Goal: Task Accomplishment & Management: Manage account settings

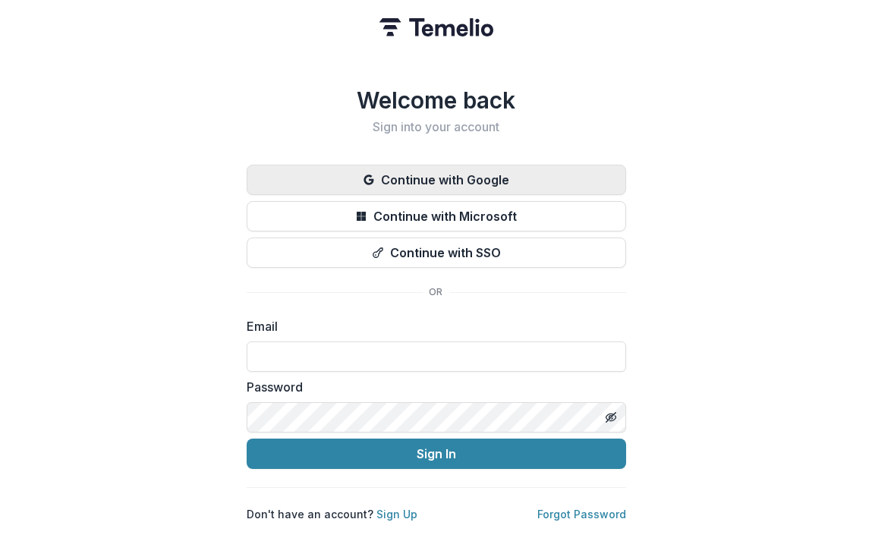
click at [384, 173] on button "Continue with Google" at bounding box center [436, 180] width 379 height 30
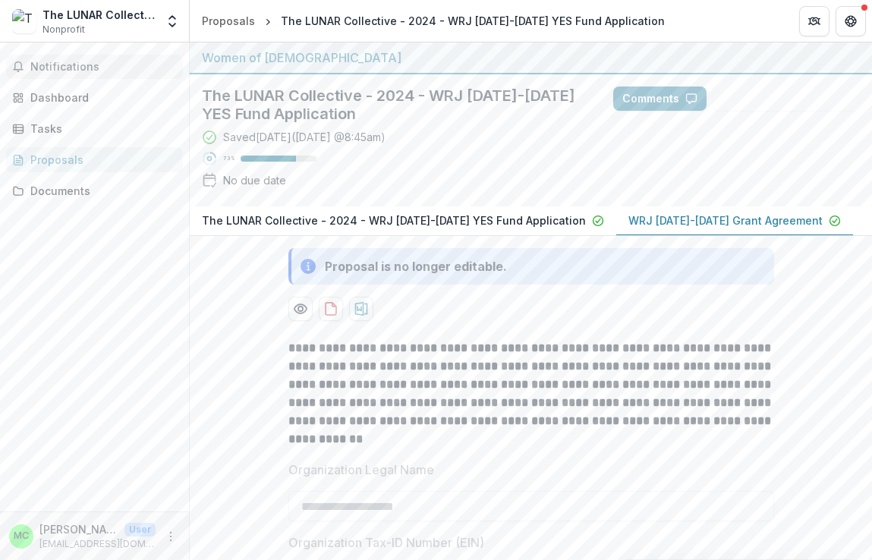
click at [77, 64] on span "Notifications" at bounding box center [103, 67] width 146 height 13
click at [70, 130] on div "Tasks" at bounding box center [100, 129] width 140 height 16
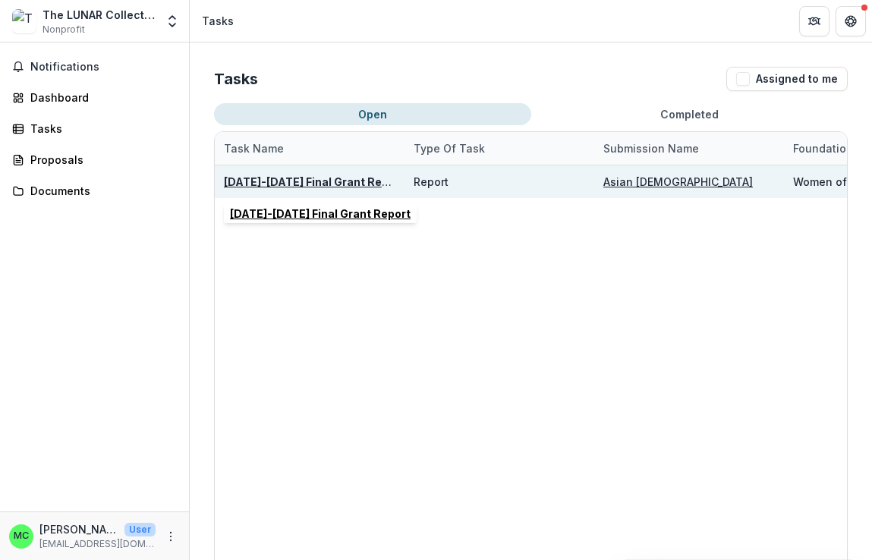
click at [344, 181] on u "2024-2025 Final Grant Report" at bounding box center [314, 181] width 181 height 13
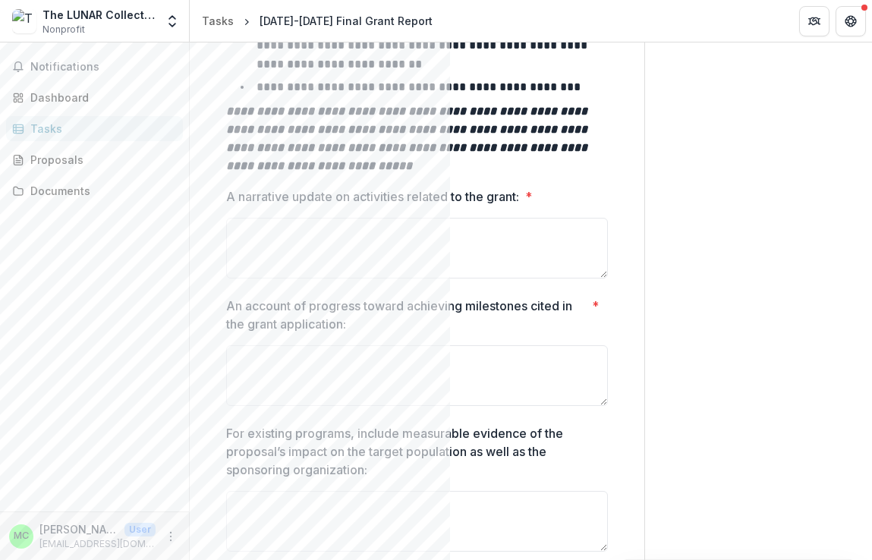
scroll to position [767, 0]
